Goal: Navigation & Orientation: Find specific page/section

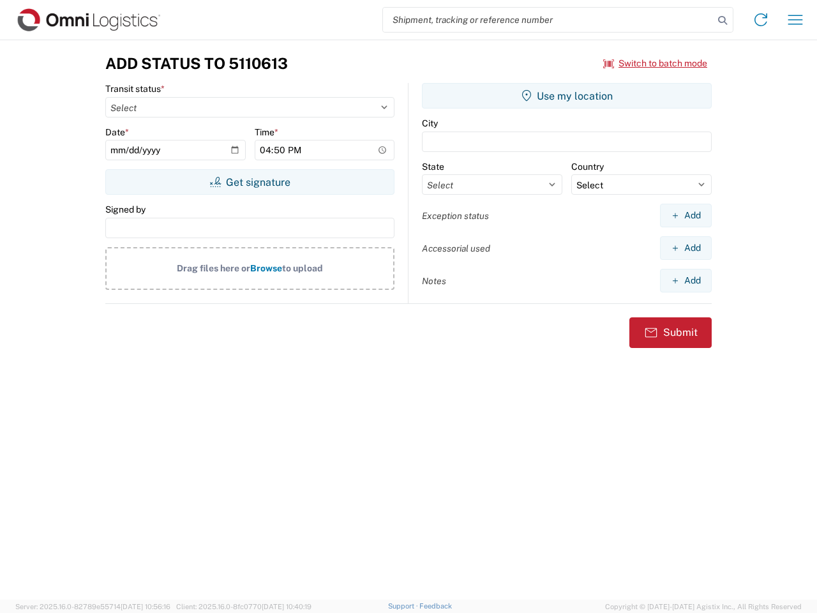
click at [548, 20] on input "search" at bounding box center [548, 20] width 330 height 24
click at [722, 20] on icon at bounding box center [722, 20] width 18 height 18
click at [761, 20] on icon at bounding box center [760, 20] width 20 height 20
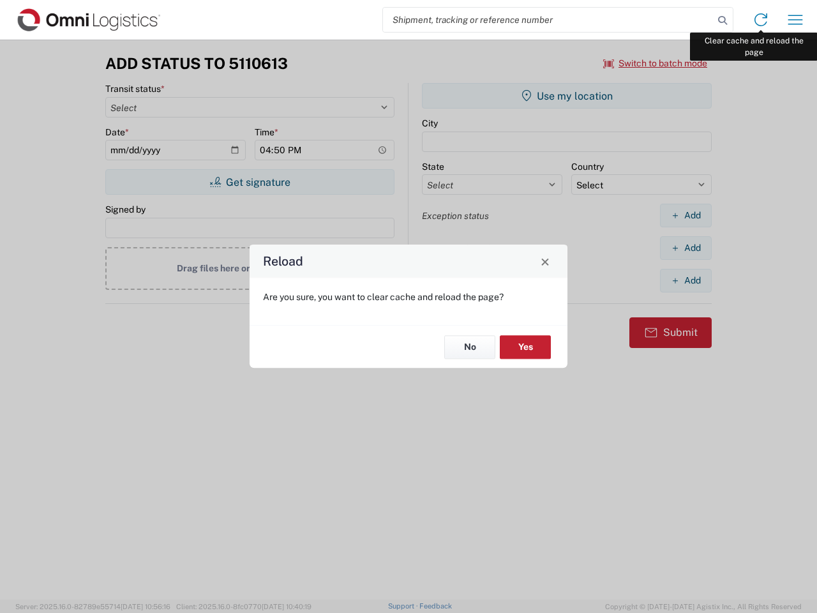
click at [795, 20] on div "Reload Are you sure, you want to clear cache and reload the page? No Yes" at bounding box center [408, 306] width 817 height 613
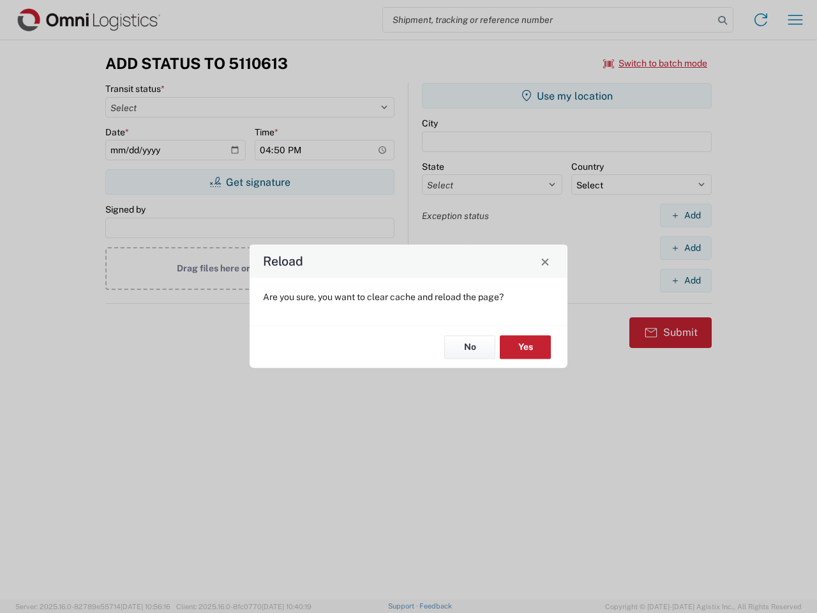
click at [655, 63] on div "Reload Are you sure, you want to clear cache and reload the page? No Yes" at bounding box center [408, 306] width 817 height 613
click at [249, 182] on div "Reload Are you sure, you want to clear cache and reload the page? No Yes" at bounding box center [408, 306] width 817 height 613
click at [567, 96] on div "Reload Are you sure, you want to clear cache and reload the page? No Yes" at bounding box center [408, 306] width 817 height 613
click at [685, 215] on div "Reload Are you sure, you want to clear cache and reload the page? No Yes" at bounding box center [408, 306] width 817 height 613
click at [685, 248] on div "Reload Are you sure, you want to clear cache and reload the page? No Yes" at bounding box center [408, 306] width 817 height 613
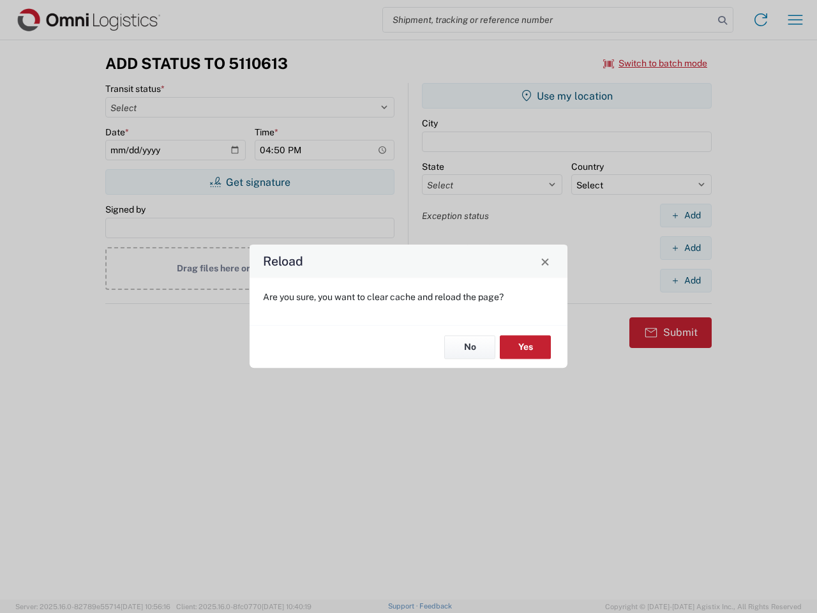
click at [685, 280] on div "Reload Are you sure, you want to clear cache and reload the page? No Yes" at bounding box center [408, 306] width 817 height 613
